Goal: Obtain resource: Download file/media

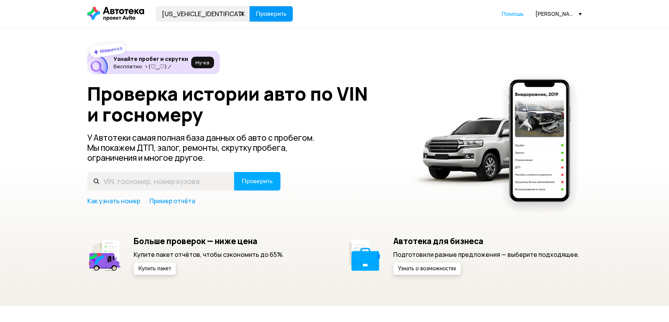
type input "[US_VEHICLE_IDENTIFICATION_NUMBER]"
click at [279, 8] on button "Проверить" at bounding box center [270, 13] width 43 height 15
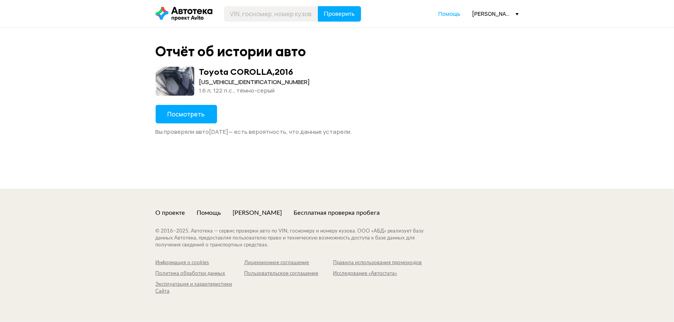
click at [172, 106] on button "Посмотреть" at bounding box center [186, 114] width 61 height 19
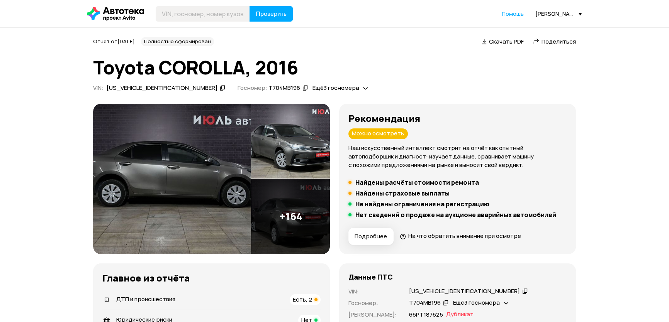
click at [509, 42] on span "Скачать PDF" at bounding box center [506, 41] width 35 height 8
click at [220, 88] on icon at bounding box center [222, 88] width 5 height 8
